Goal: Task Accomplishment & Management: Use online tool/utility

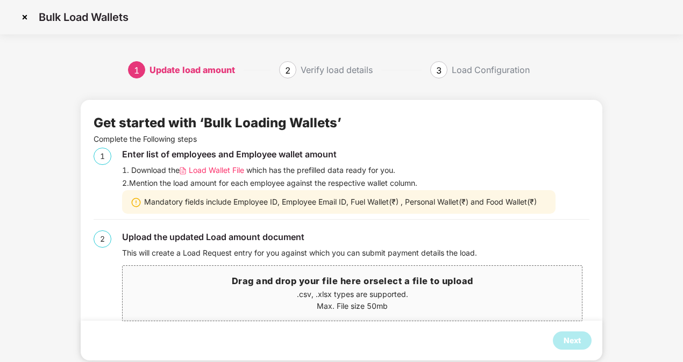
drag, startPoint x: 0, startPoint y: 0, endPoint x: 12, endPoint y: 247, distance: 247.6
click at [12, 247] on div "1 Update load amount 2 Verify load details 3 Load Configuration Get started wit…" at bounding box center [341, 221] width 683 height 321
click at [302, 303] on p "Max. File size 50mb" at bounding box center [352, 307] width 459 height 12
click at [245, 284] on h3 "Drag and drop your file here or select a file to upload" at bounding box center [352, 282] width 459 height 14
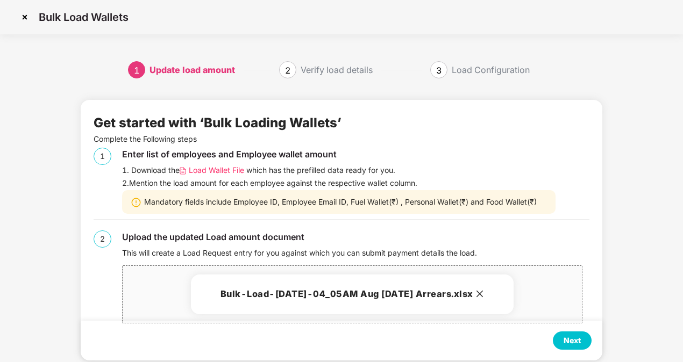
scroll to position [20, 0]
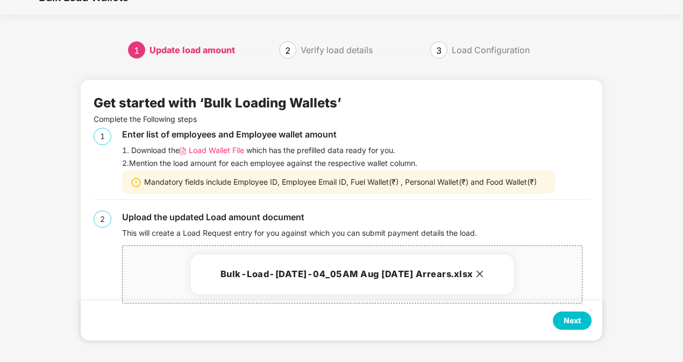
click at [558, 319] on div "Next" at bounding box center [572, 321] width 39 height 18
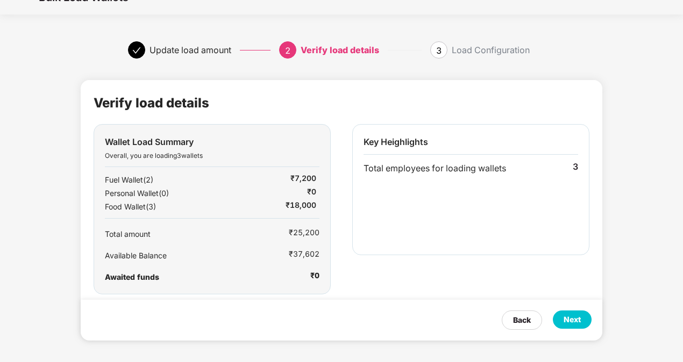
click at [577, 321] on div "Next" at bounding box center [571, 320] width 17 height 12
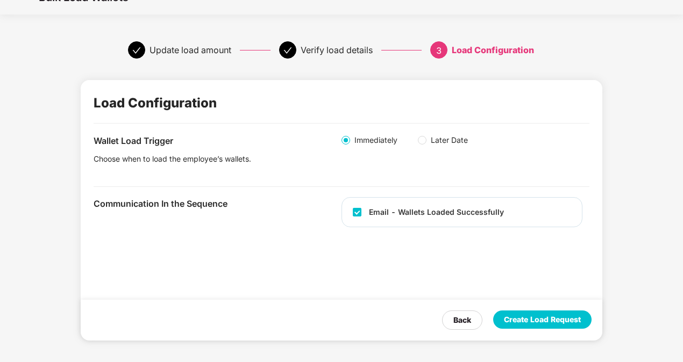
click at [577, 321] on div "Create Load Request" at bounding box center [542, 320] width 77 height 12
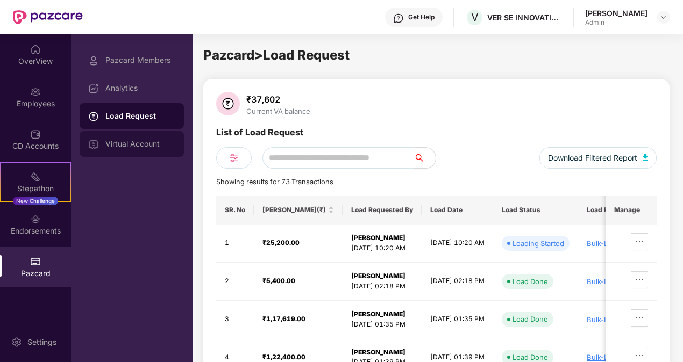
click at [151, 146] on div "Virtual Account" at bounding box center [140, 144] width 70 height 9
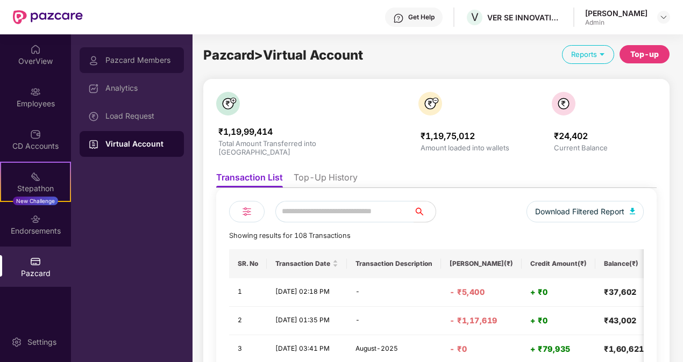
click at [139, 64] on div "Pazcard Members" at bounding box center [140, 60] width 70 height 9
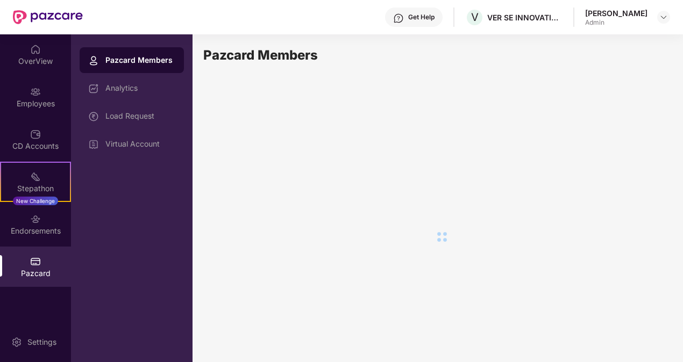
click at [144, 139] on div "Virtual Account" at bounding box center [132, 144] width 104 height 26
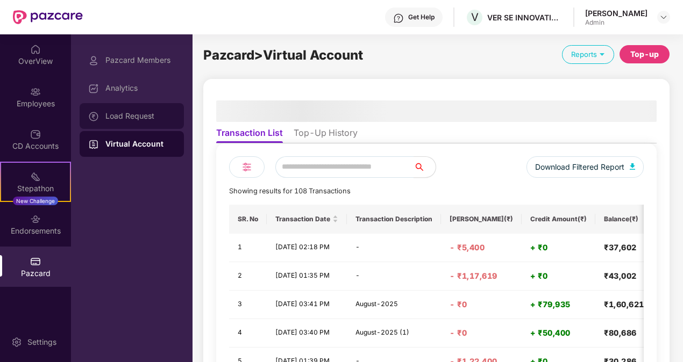
click at [145, 115] on div "Load Request" at bounding box center [140, 116] width 70 height 9
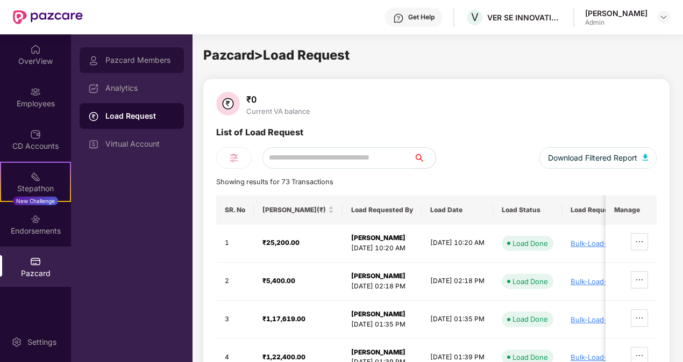
click at [144, 59] on div "Pazcard Members" at bounding box center [140, 60] width 70 height 9
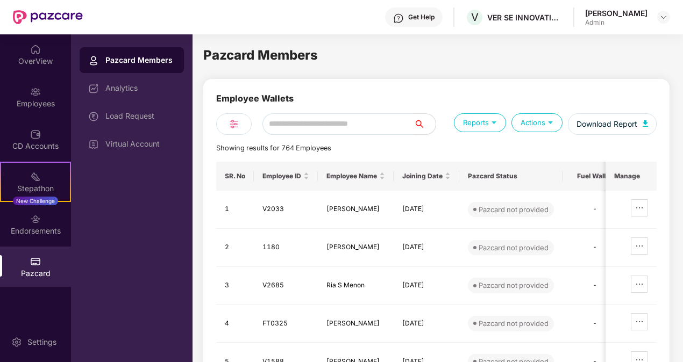
click at [147, 140] on div "Virtual Account" at bounding box center [140, 144] width 70 height 9
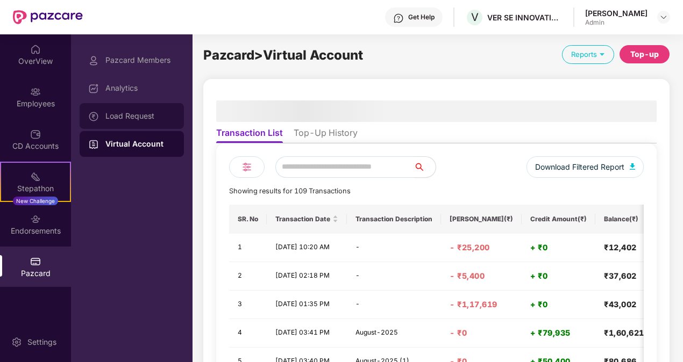
click at [140, 118] on div "Load Request" at bounding box center [140, 116] width 70 height 9
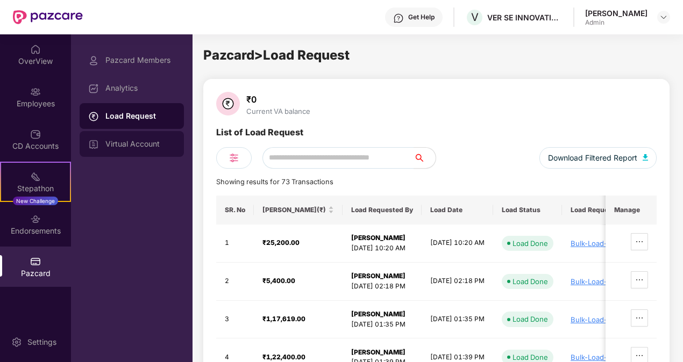
click at [131, 151] on div "Virtual Account" at bounding box center [132, 144] width 104 height 26
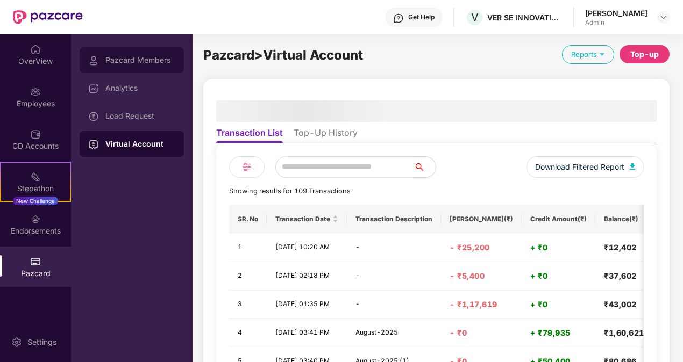
click at [141, 62] on div "Pazcard Members" at bounding box center [140, 60] width 70 height 9
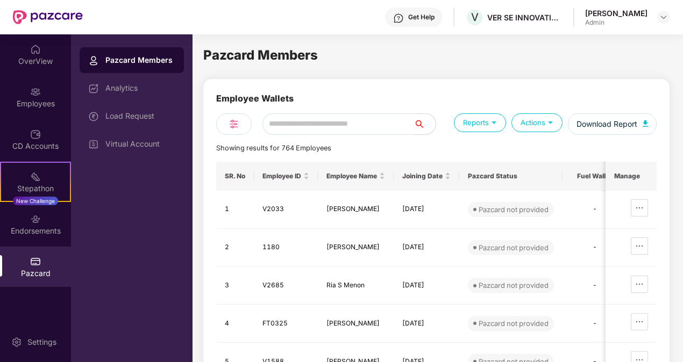
click at [318, 124] on input "text" at bounding box center [338, 124] width 152 height 22
paste input "*****"
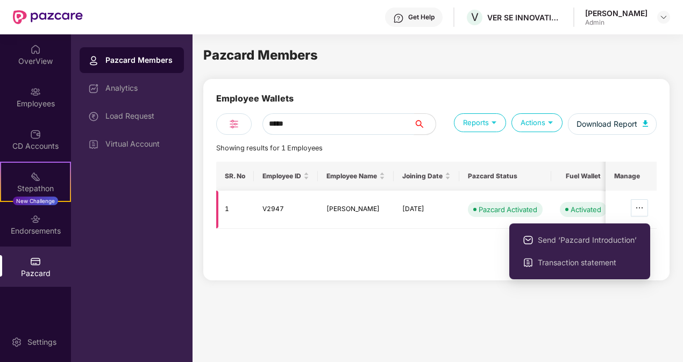
type input "*****"
click at [643, 210] on icon "ellipsis" at bounding box center [639, 208] width 9 height 9
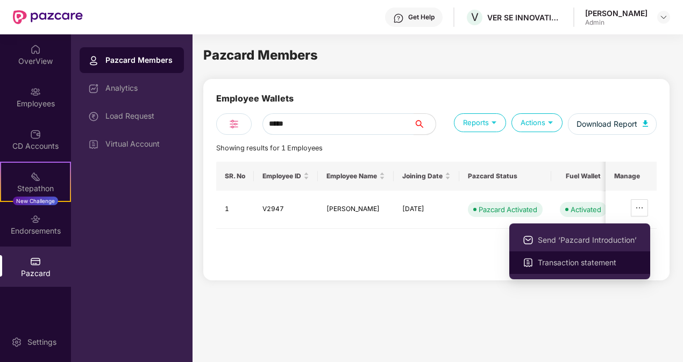
click at [594, 261] on span "Transaction statement" at bounding box center [587, 263] width 99 height 12
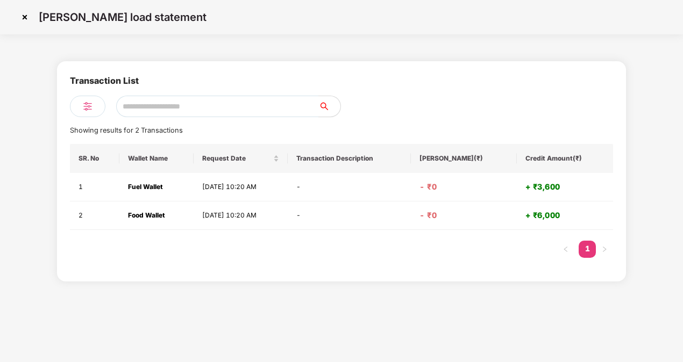
click at [28, 17] on img at bounding box center [24, 17] width 17 height 17
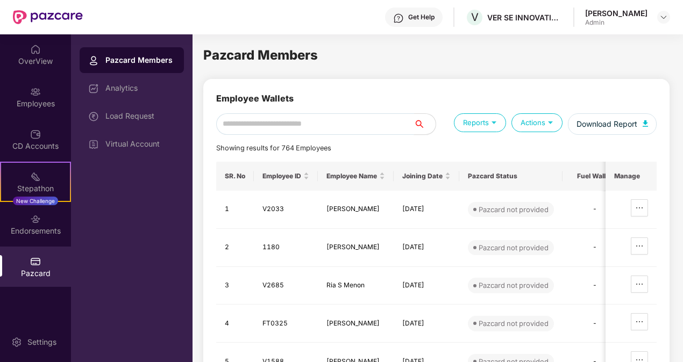
click at [277, 118] on input "text" at bounding box center [315, 124] width 198 height 22
paste input "*****"
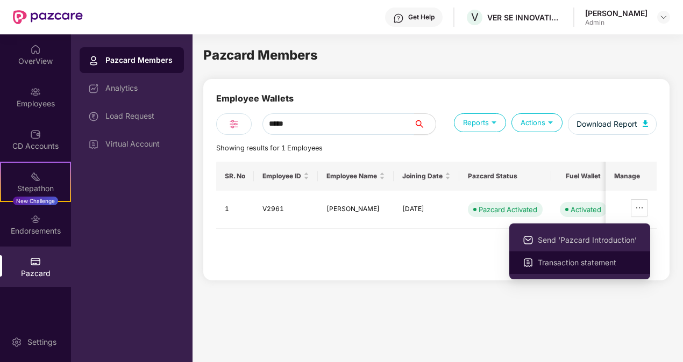
type input "*****"
click at [591, 254] on li "Transaction statement" at bounding box center [579, 263] width 141 height 23
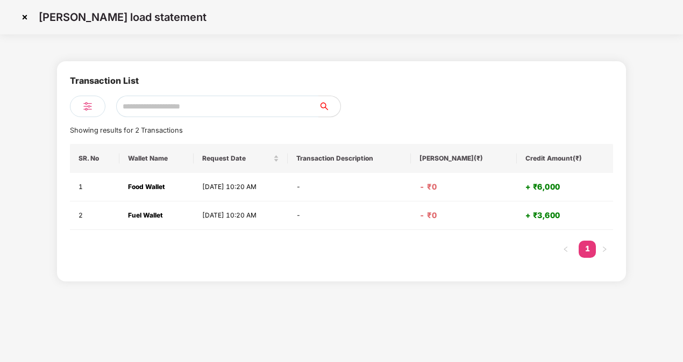
click at [25, 15] on img at bounding box center [24, 17] width 17 height 17
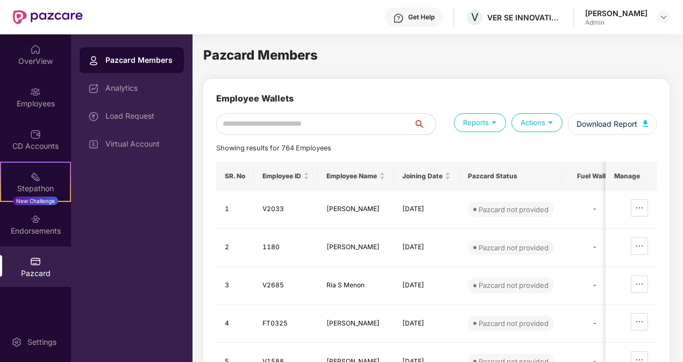
click at [266, 122] on input "text" at bounding box center [315, 124] width 198 height 22
paste input "*****"
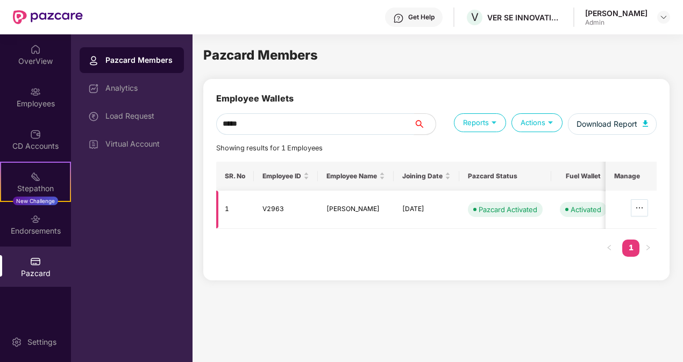
type input "*****"
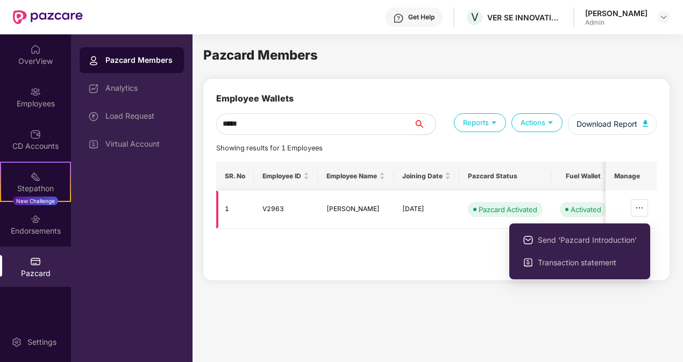
click at [643, 213] on button "button" at bounding box center [639, 207] width 17 height 17
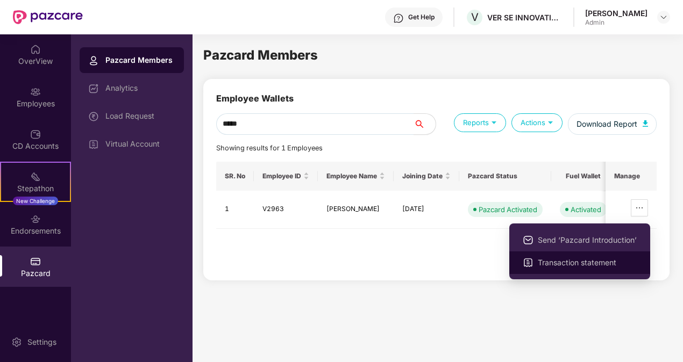
click at [562, 265] on span "Transaction statement" at bounding box center [587, 263] width 99 height 12
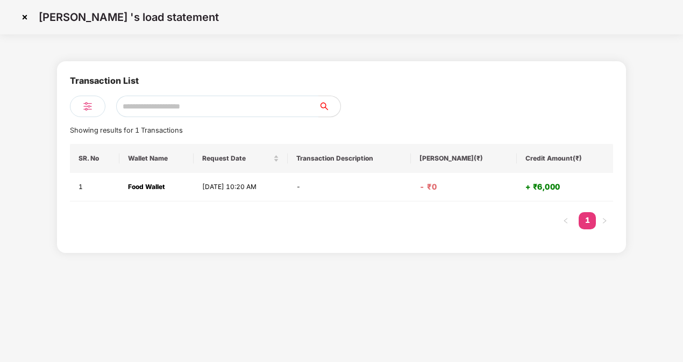
click at [27, 15] on img at bounding box center [24, 17] width 17 height 17
